Goal: Transaction & Acquisition: Purchase product/service

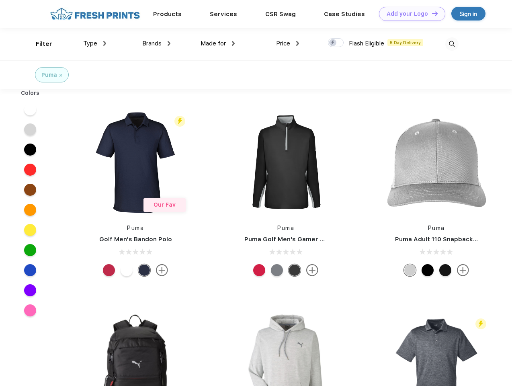
scroll to position [0, 0]
click at [409, 14] on link "Add your Logo Design Tool" at bounding box center [412, 14] width 66 height 14
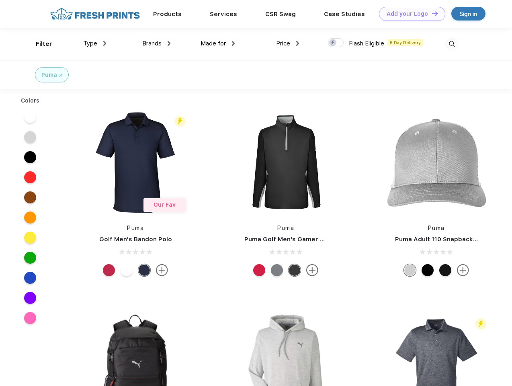
click at [0, 0] on div "Design Tool" at bounding box center [0, 0] width 0 height 0
click at [431, 13] on link "Add your Logo Design Tool" at bounding box center [412, 14] width 66 height 14
click at [39, 44] on div "Filter" at bounding box center [44, 43] width 16 height 9
click at [95, 43] on span "Type" at bounding box center [90, 43] width 14 height 7
click at [156, 43] on span "Brands" at bounding box center [151, 43] width 19 height 7
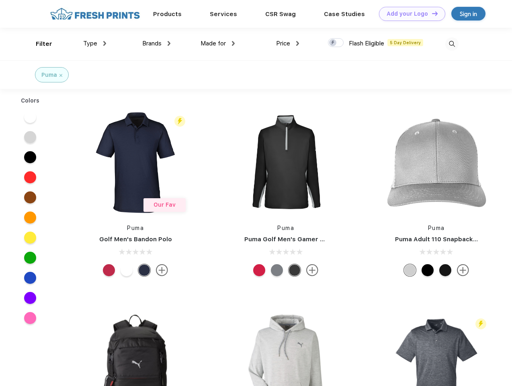
click at [218, 43] on span "Made for" at bounding box center [212, 43] width 25 height 7
click at [288, 43] on span "Price" at bounding box center [283, 43] width 14 height 7
click at [336, 43] on div at bounding box center [336, 42] width 16 height 9
click at [333, 43] on input "checkbox" at bounding box center [330, 40] width 5 height 5
click at [451, 44] on img at bounding box center [451, 43] width 13 height 13
